Goal: Information Seeking & Learning: Learn about a topic

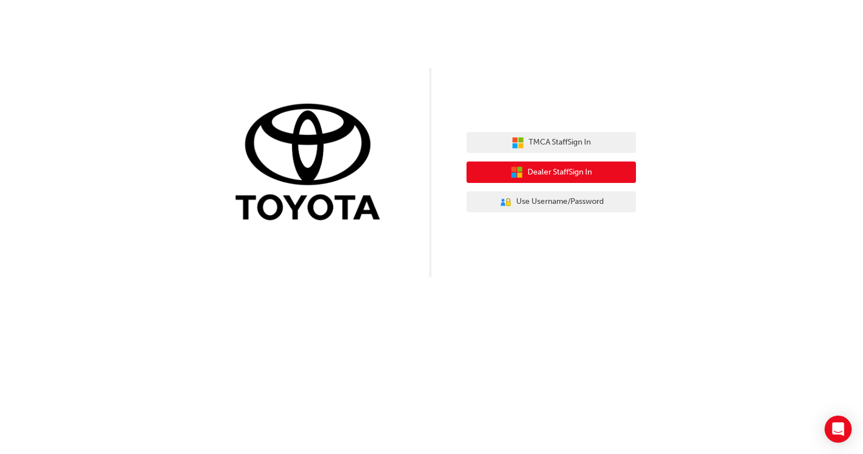
click at [569, 175] on span "Dealer Staff Sign In" at bounding box center [560, 172] width 64 height 13
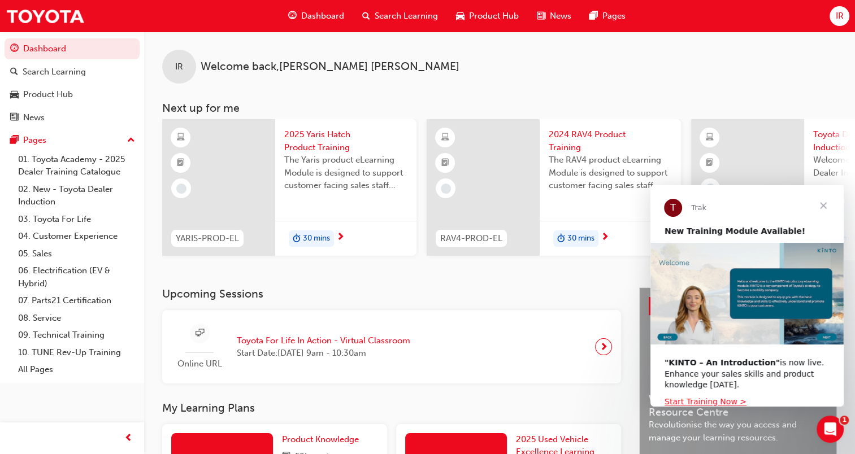
click at [398, 10] on span "Search Learning" at bounding box center [406, 16] width 63 height 13
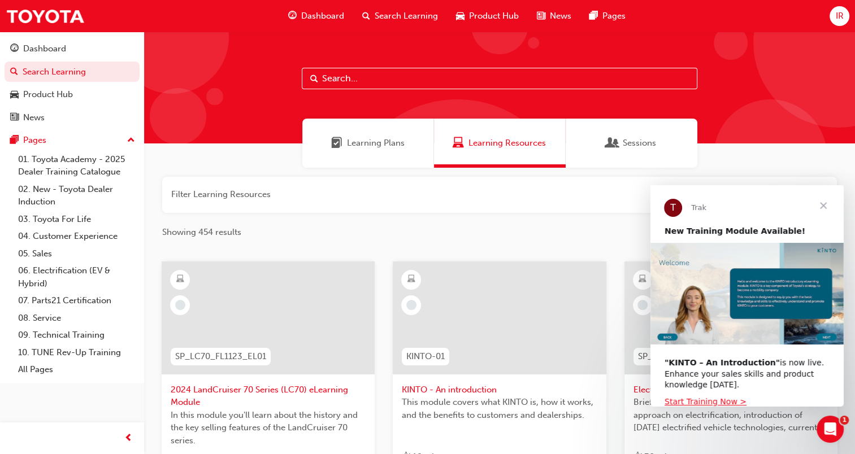
click at [830, 205] on span "Close" at bounding box center [823, 205] width 41 height 41
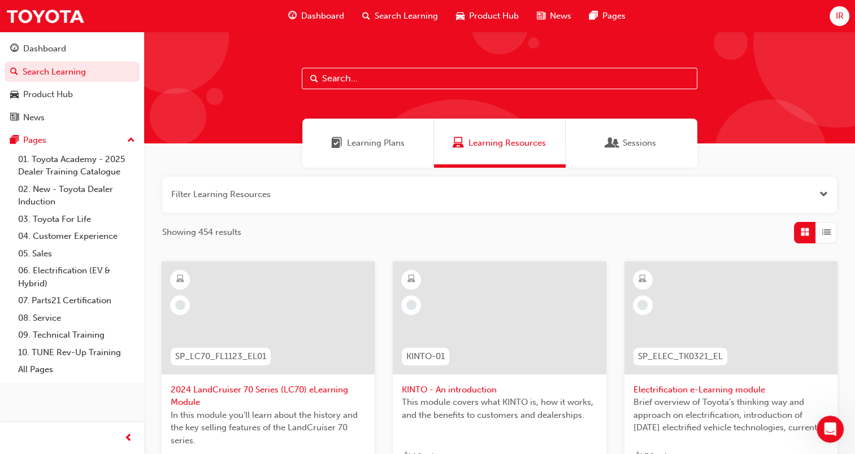
click at [358, 86] on input "text" at bounding box center [499, 78] width 395 height 21
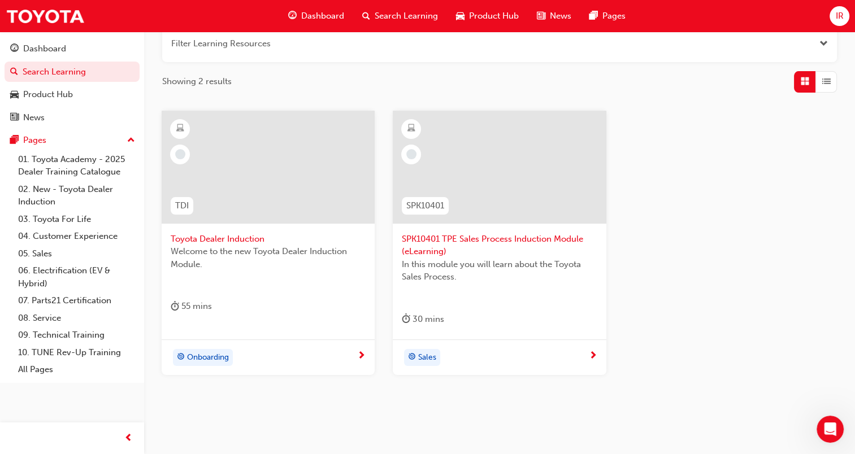
scroll to position [152, 0]
type input "induction"
click at [296, 224] on div at bounding box center [268, 175] width 195 height 113
